Goal: Task Accomplishment & Management: Manage account settings

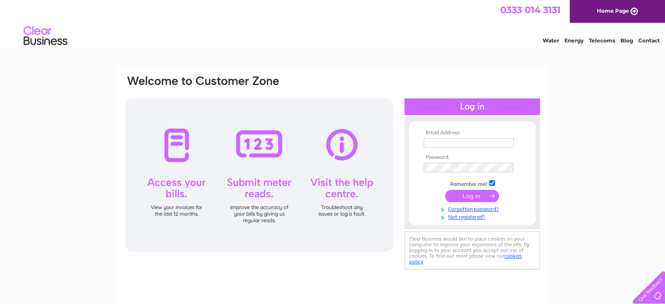
click at [431, 143] on input "text" at bounding box center [469, 143] width 90 height 10
type input "[EMAIL_ADDRESS][DOMAIN_NAME]"
click at [476, 194] on input "submit" at bounding box center [472, 196] width 54 height 12
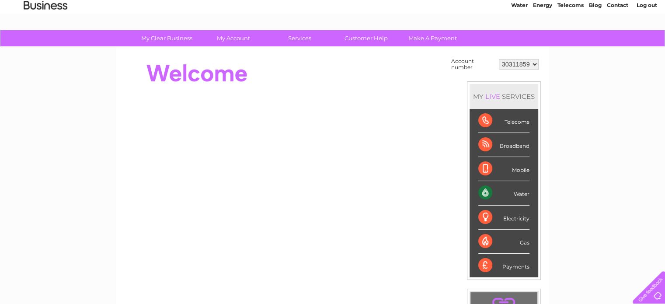
scroll to position [87, 0]
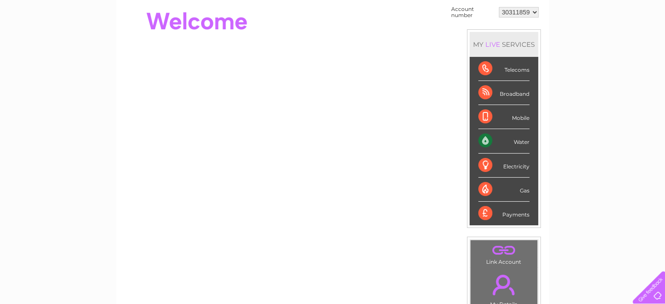
click at [504, 140] on div "Water" at bounding box center [503, 141] width 51 height 24
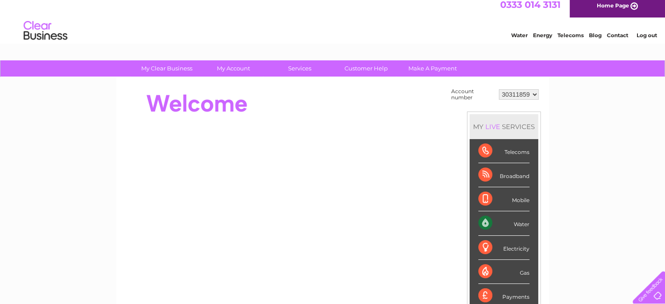
scroll to position [0, 0]
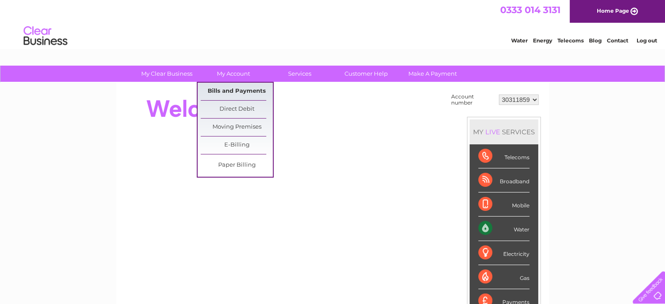
click at [231, 93] on link "Bills and Payments" at bounding box center [237, 91] width 72 height 17
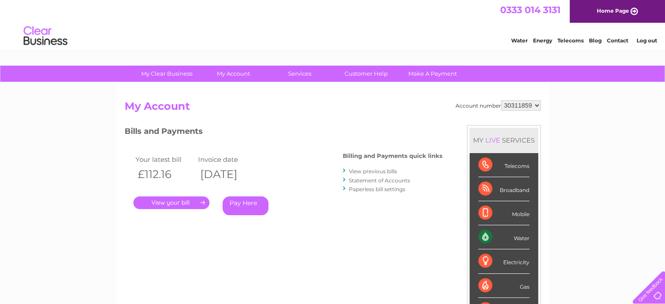
click at [174, 203] on link "." at bounding box center [171, 202] width 76 height 13
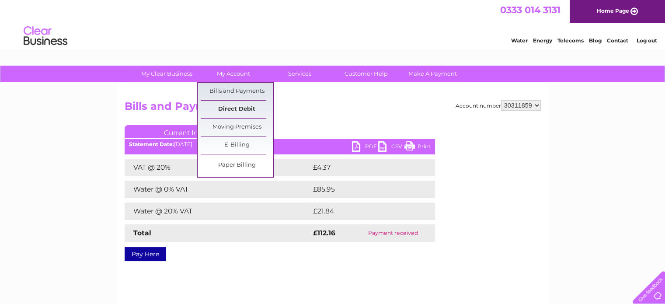
click at [231, 109] on link "Direct Debit" at bounding box center [237, 109] width 72 height 17
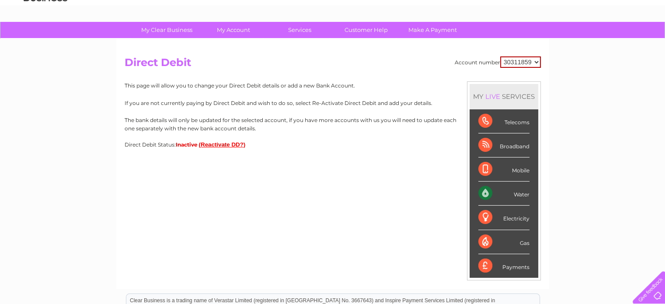
scroll to position [87, 0]
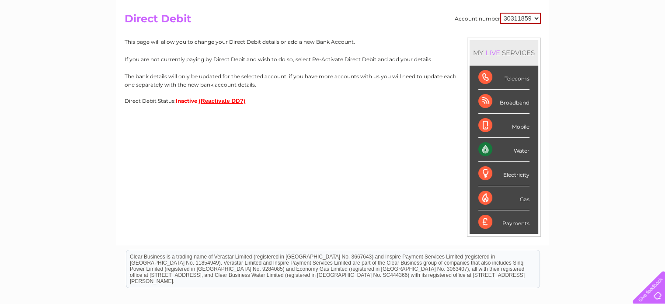
click at [216, 102] on button "(Reactivate DD?)" at bounding box center [222, 100] width 47 height 7
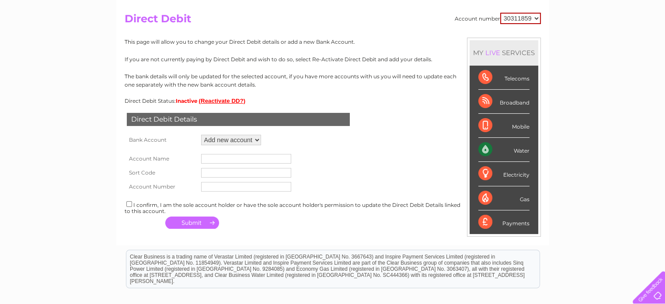
click at [233, 139] on select "Add new account" at bounding box center [231, 140] width 60 height 10
click at [201, 135] on select "Add new account" at bounding box center [231, 140] width 60 height 10
click at [220, 157] on input "text" at bounding box center [246, 159] width 90 height 10
type input "Central Medical Rooms Limited"
click at [227, 172] on input "text" at bounding box center [246, 173] width 90 height 10
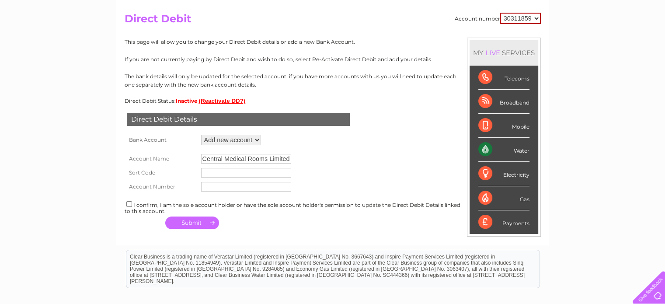
type input "204071"
click at [229, 187] on input "text" at bounding box center [246, 187] width 90 height 10
type input "93344630"
click at [129, 206] on input "checkbox" at bounding box center [129, 204] width 6 height 6
checkbox input "true"
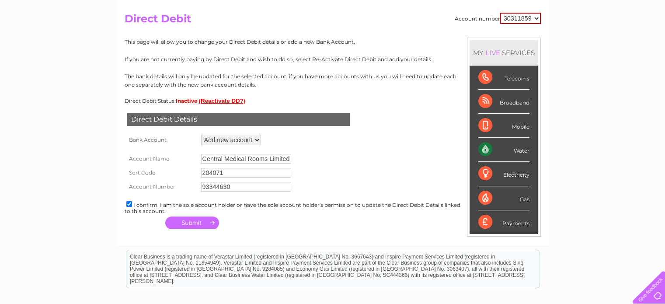
click at [205, 225] on button "button" at bounding box center [192, 222] width 54 height 12
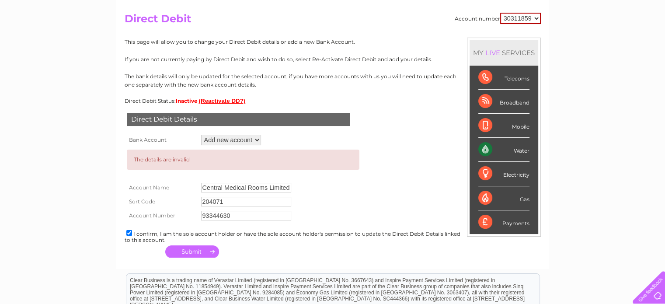
click at [194, 249] on button "button" at bounding box center [192, 251] width 54 height 12
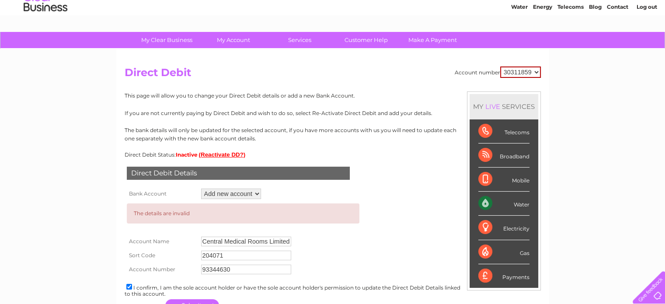
scroll to position [0, 0]
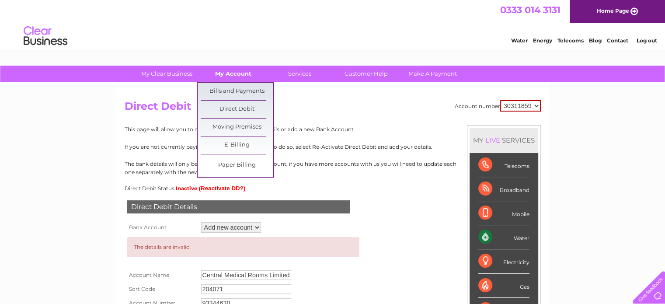
click at [233, 70] on link "My Account" at bounding box center [233, 74] width 72 height 16
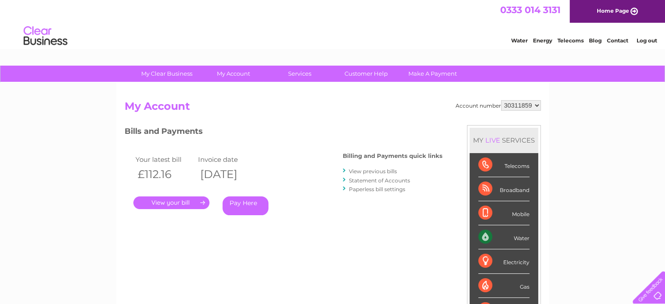
scroll to position [44, 0]
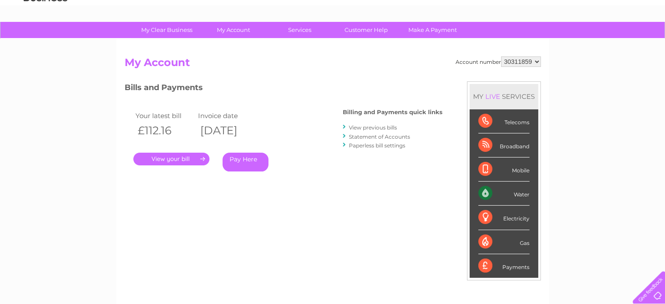
click at [376, 136] on link "Statement of Accounts" at bounding box center [379, 136] width 61 height 7
